Goal: Find specific page/section: Find specific page/section

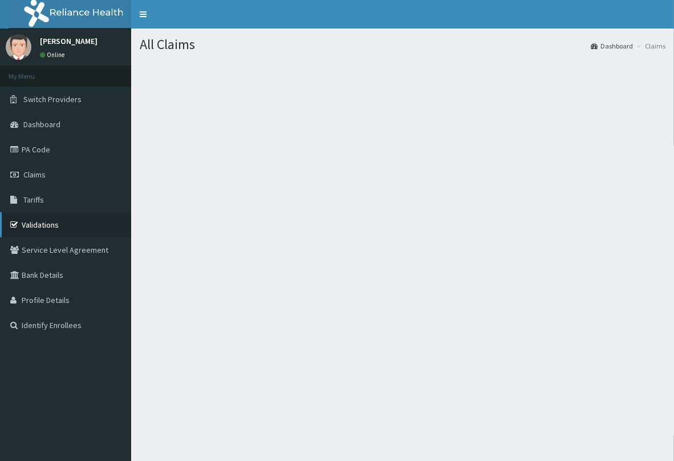
click at [40, 221] on link "Validations" at bounding box center [65, 224] width 131 height 25
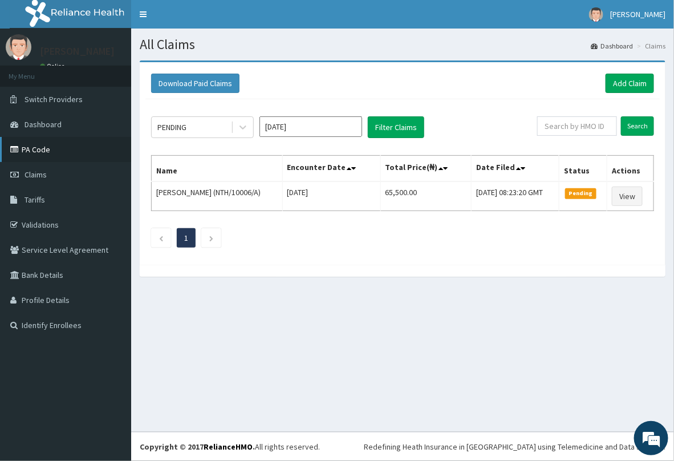
click at [29, 152] on link "PA Code" at bounding box center [65, 149] width 131 height 25
